Goal: Transaction & Acquisition: Purchase product/service

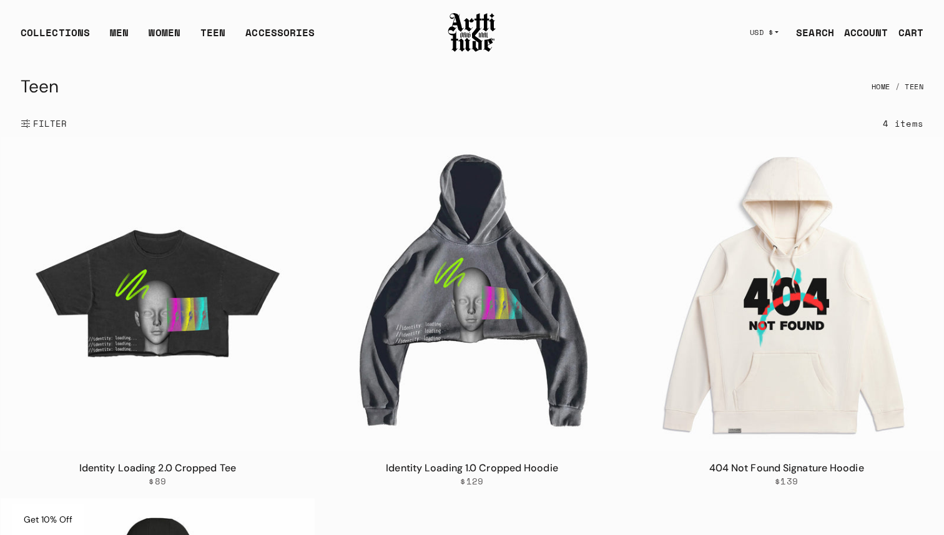
scroll to position [54, 0]
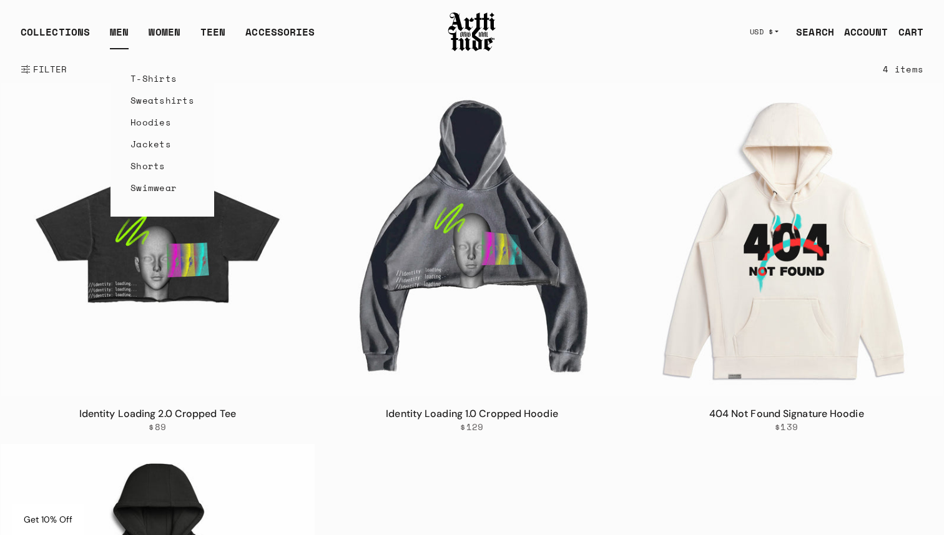
click at [155, 117] on link "Hoodies" at bounding box center [162, 122] width 64 height 22
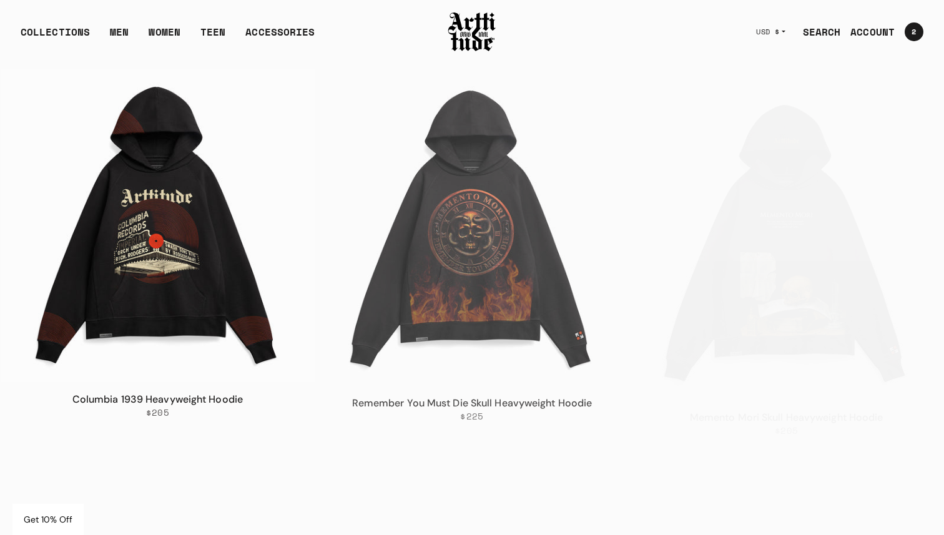
scroll to position [846, 0]
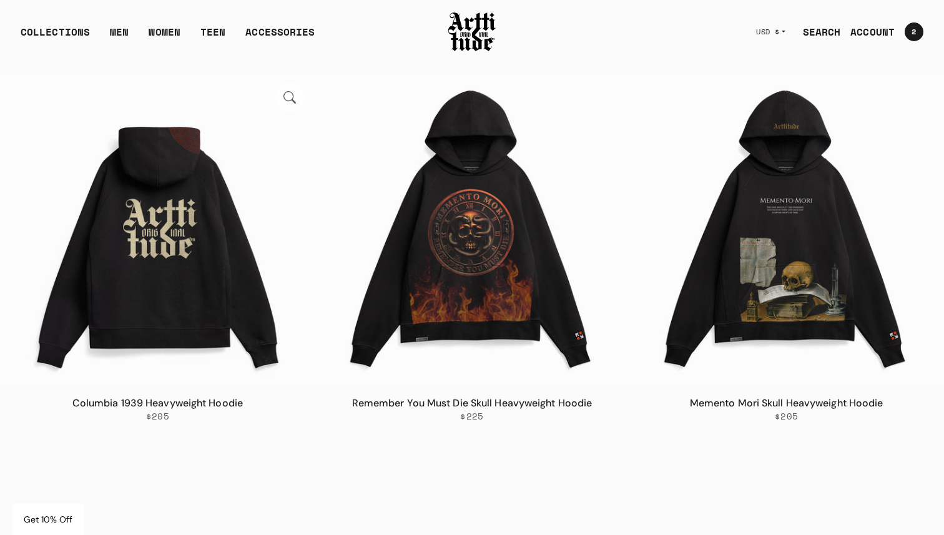
click at [100, 230] on img at bounding box center [158, 229] width 314 height 314
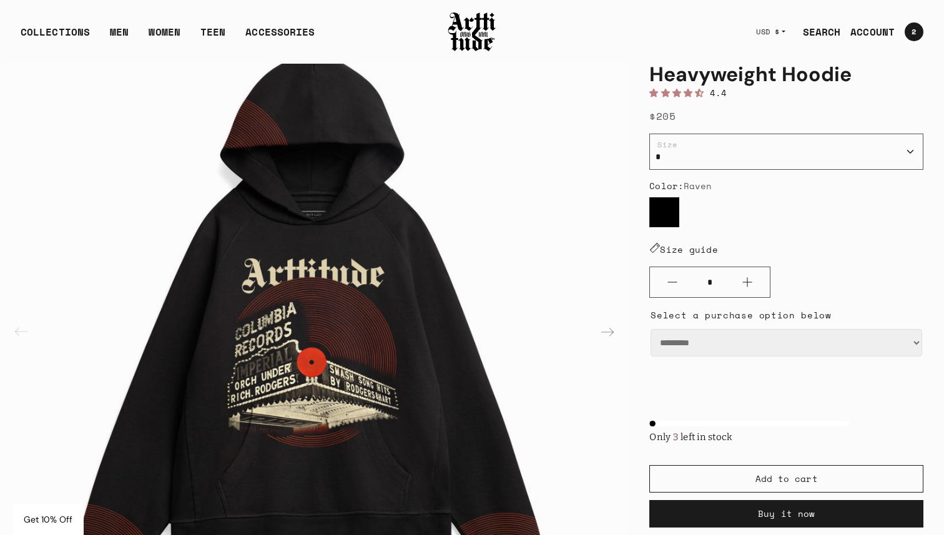
scroll to position [97, 0]
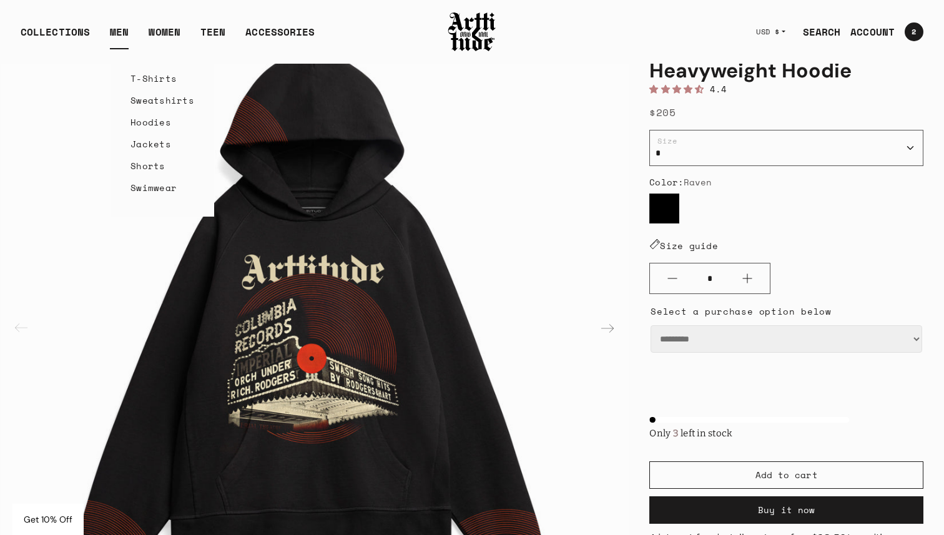
click at [142, 100] on link "Sweatshirts" at bounding box center [162, 100] width 64 height 22
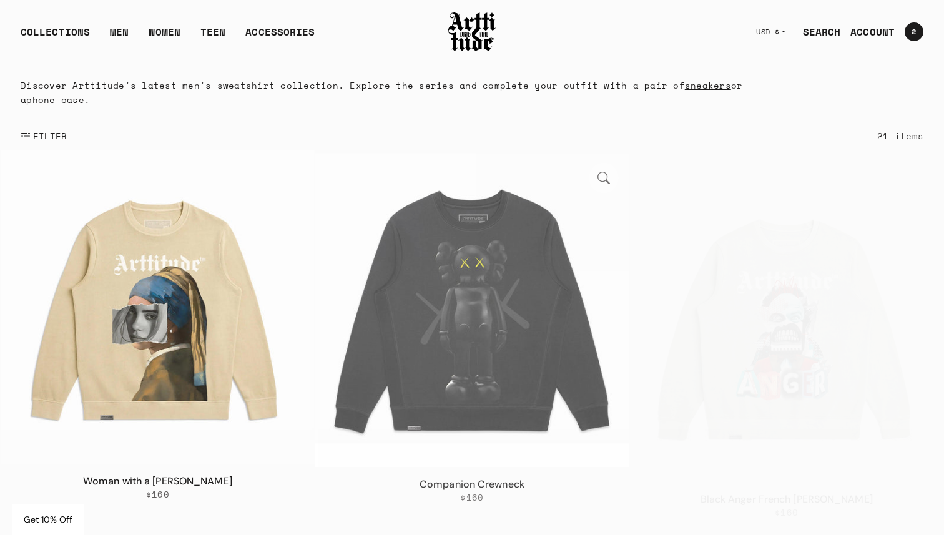
scroll to position [47, 0]
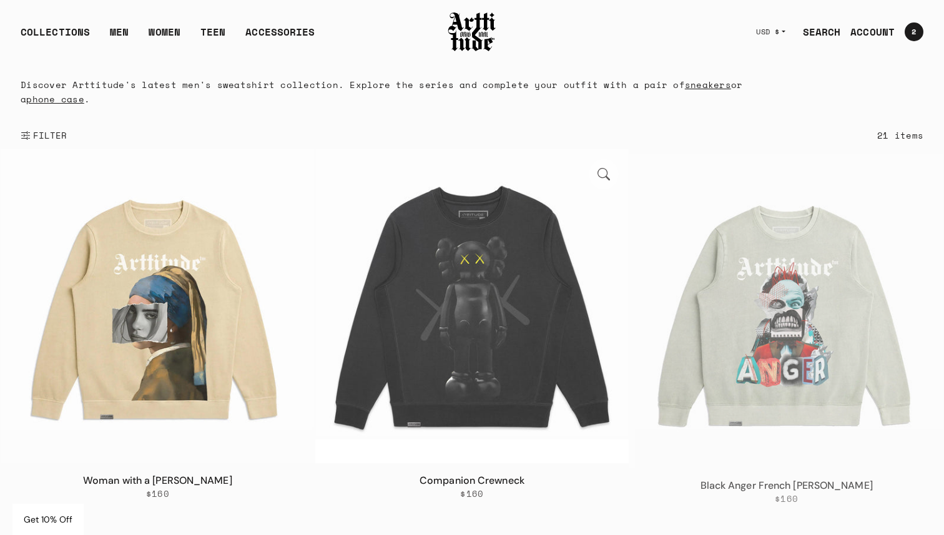
click at [459, 313] on img at bounding box center [472, 306] width 314 height 314
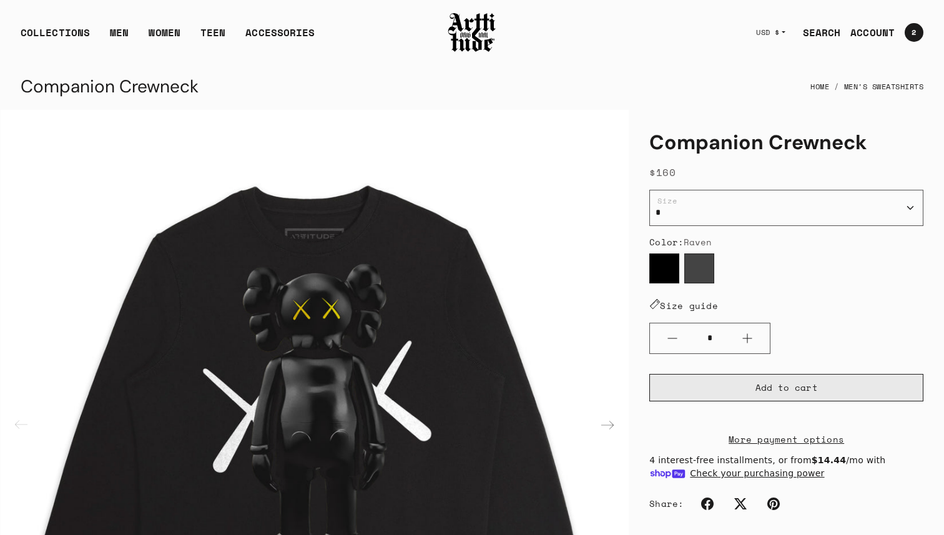
scroll to position [43, 0]
